Goal: Book appointment/travel/reservation

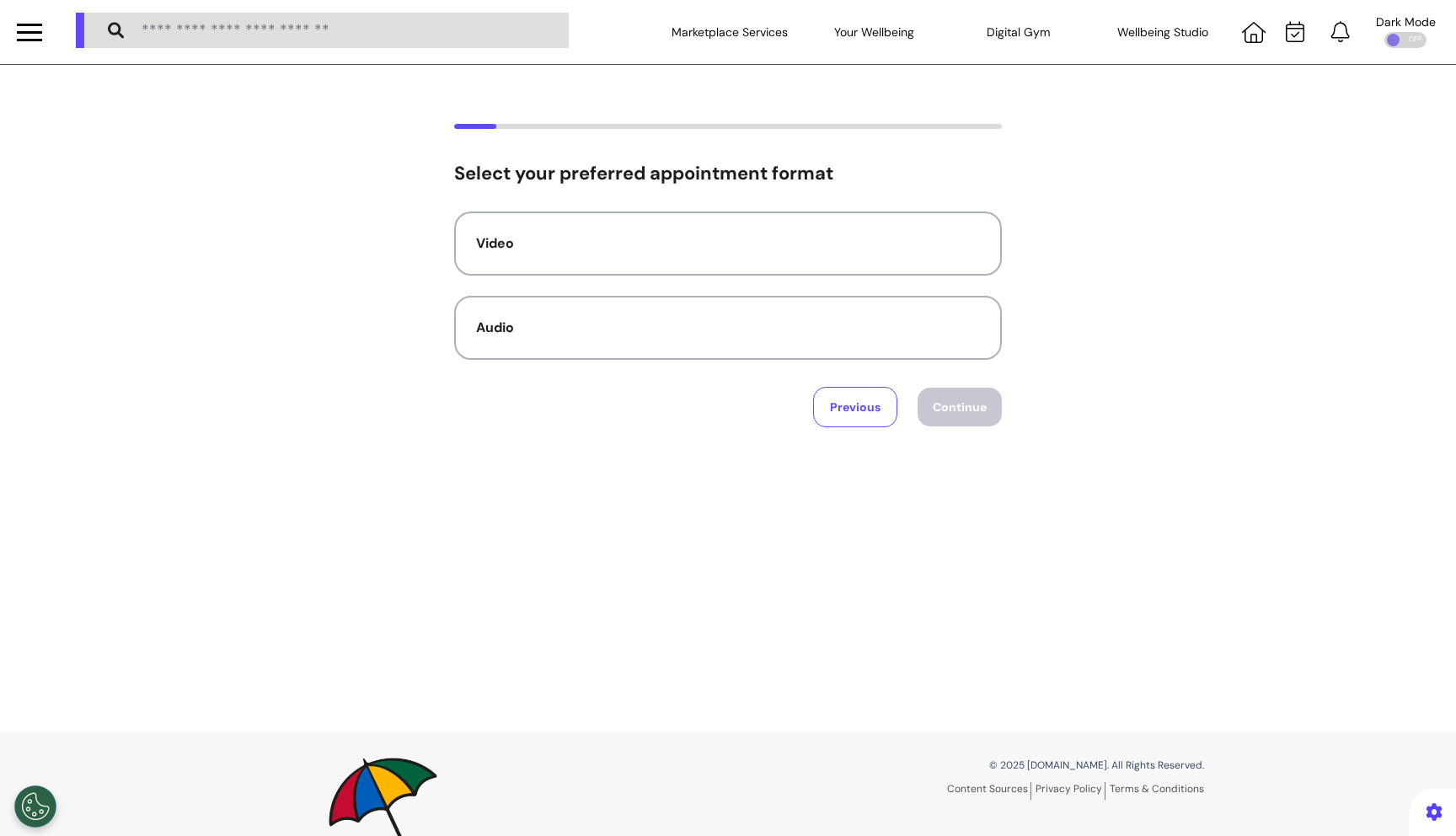
click at [317, 360] on div "Select your preferred appointment format Video Audio Previous Continue" at bounding box center [728, 275] width 1456 height 303
click at [408, 96] on div "Select your preferred appointment format Video Audio Previous Continue" at bounding box center [728, 399] width 1456 height 667
click at [1251, 189] on div "Select your preferred appointment format Video Audio Previous Continue" at bounding box center [728, 275] width 1456 height 303
